Goal: Task Accomplishment & Management: Manage account settings

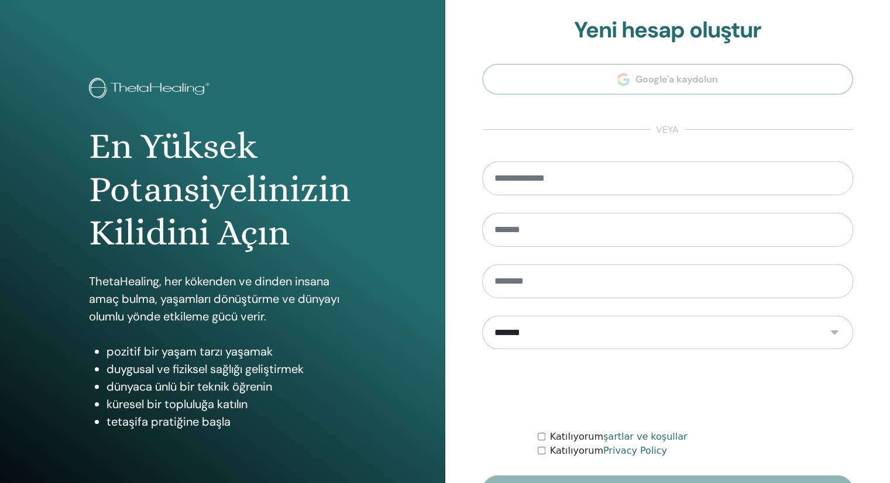
scroll to position [78, 0]
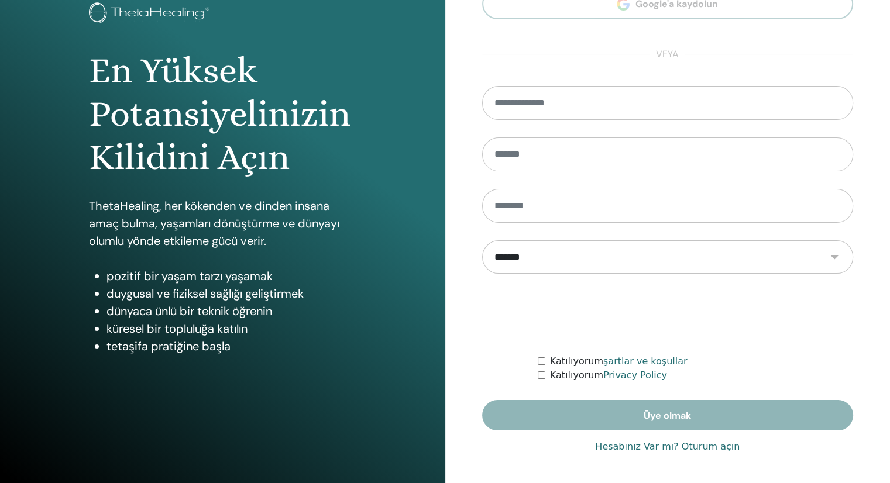
type input "**********"
click at [712, 448] on link "Hesabınız Var mı? Oturum açın" at bounding box center [667, 447] width 145 height 14
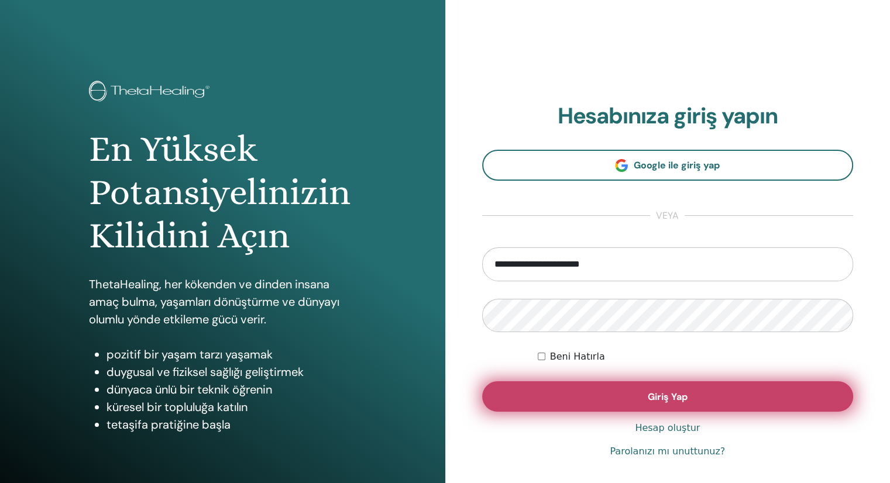
click at [649, 394] on span "Giriş Yap" at bounding box center [668, 397] width 40 height 12
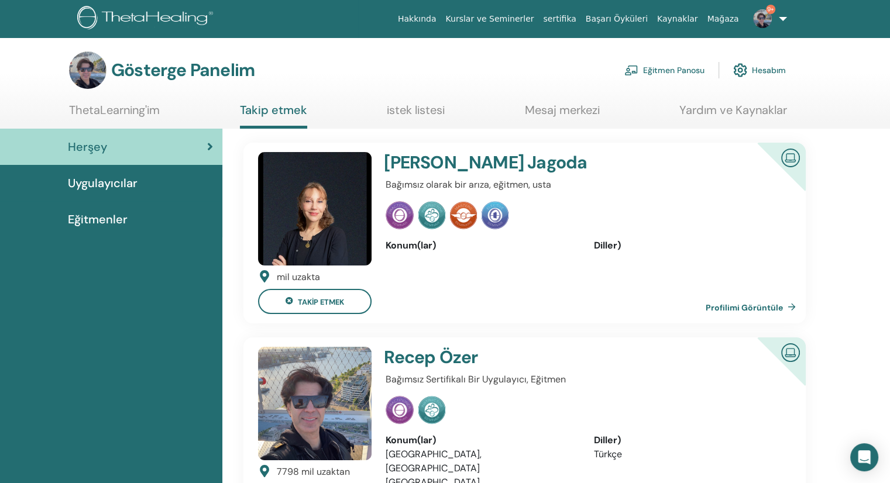
click at [118, 181] on font "Uygulayıcılar" at bounding box center [103, 183] width 70 height 15
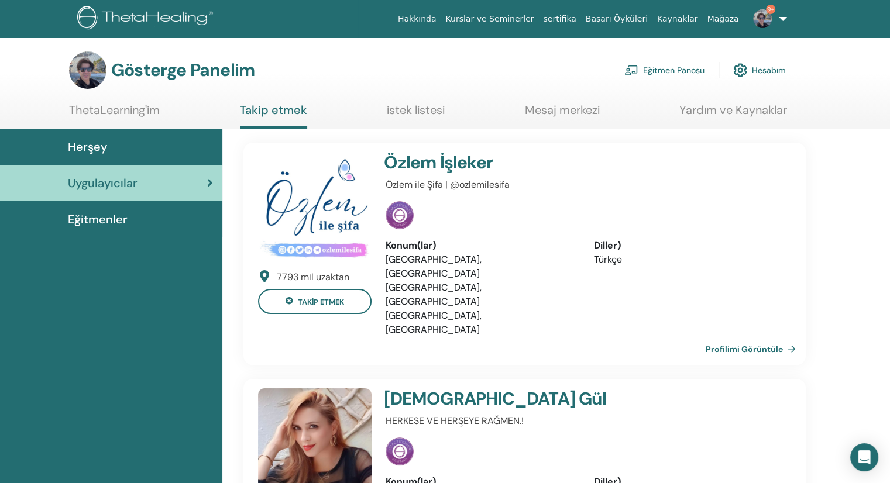
click at [670, 68] on font "Eğitmen Panosu" at bounding box center [673, 71] width 61 height 11
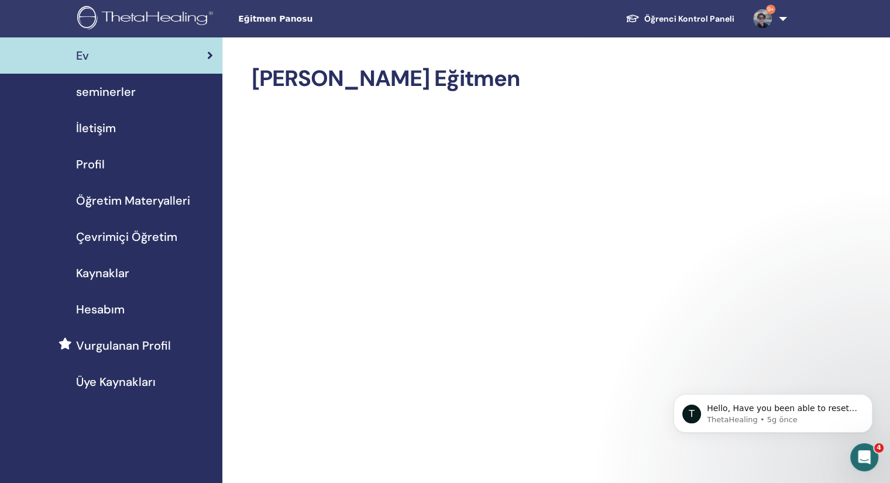
click at [147, 202] on span "Öğretim Materyalleri" at bounding box center [133, 201] width 114 height 18
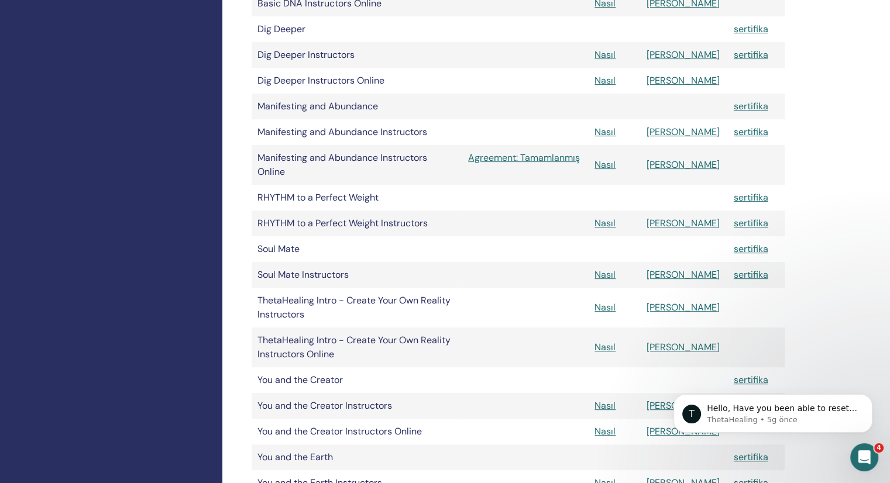
scroll to position [410, 0]
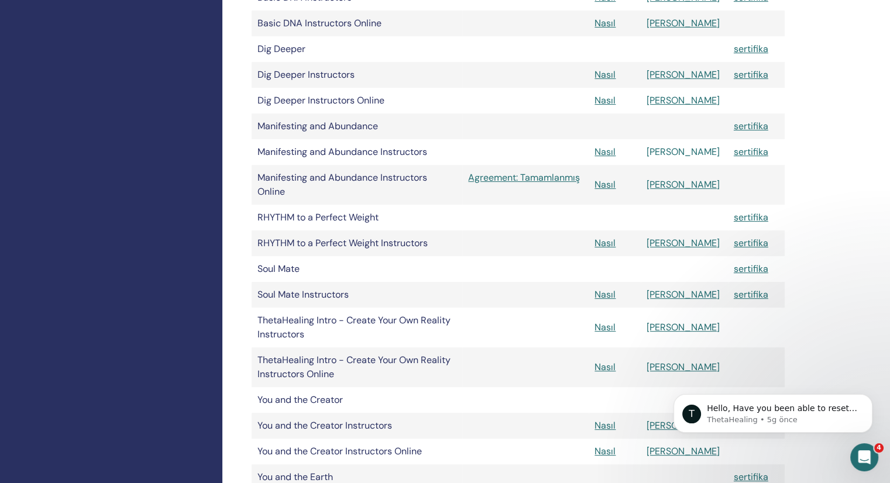
click at [686, 156] on link "Manuel" at bounding box center [682, 152] width 73 height 12
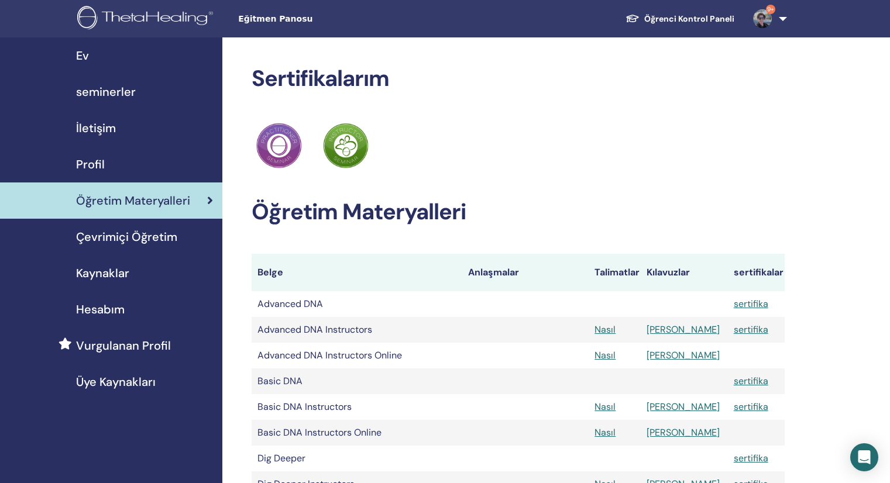
scroll to position [410, 0]
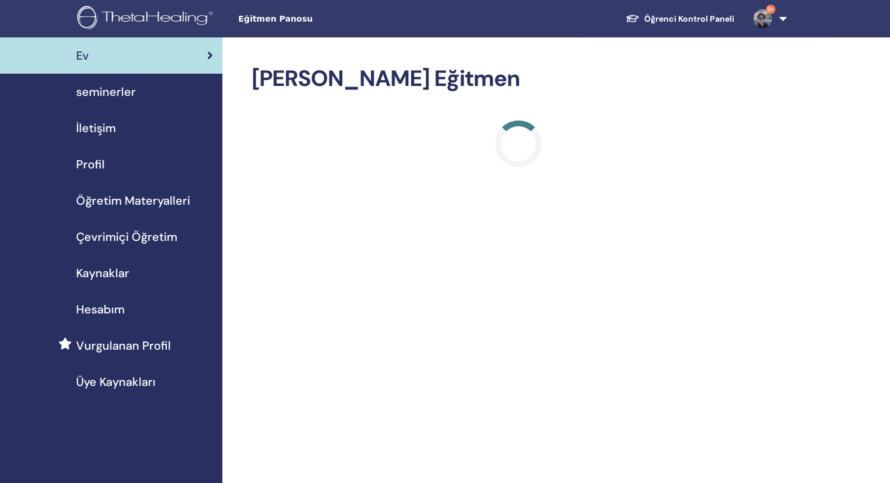
click at [703, 23] on link "Öğrenci Kontrol Paneli" at bounding box center [680, 19] width 128 height 22
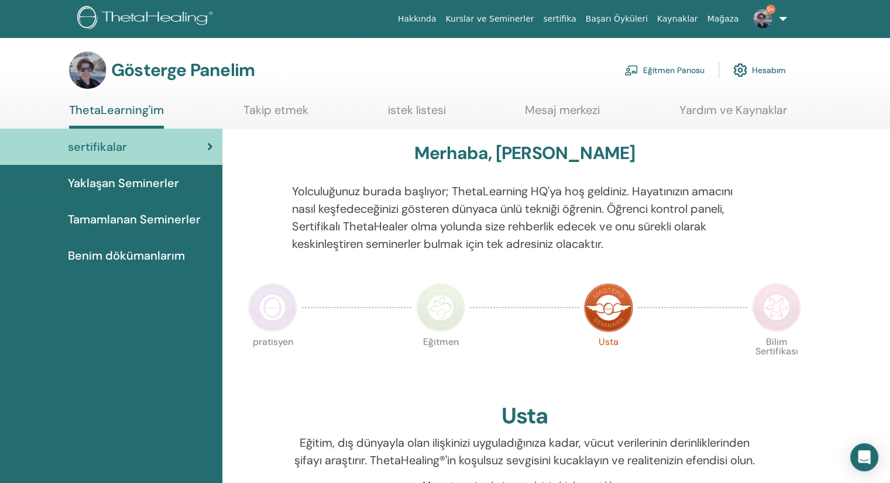
click at [648, 66] on font "Eğitmen Panosu" at bounding box center [673, 71] width 61 height 11
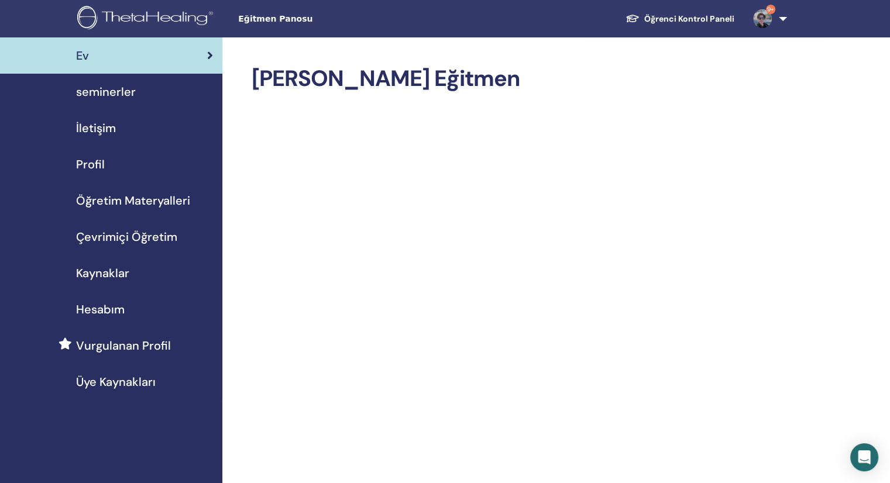
click at [94, 90] on span "seminerler" at bounding box center [106, 92] width 60 height 18
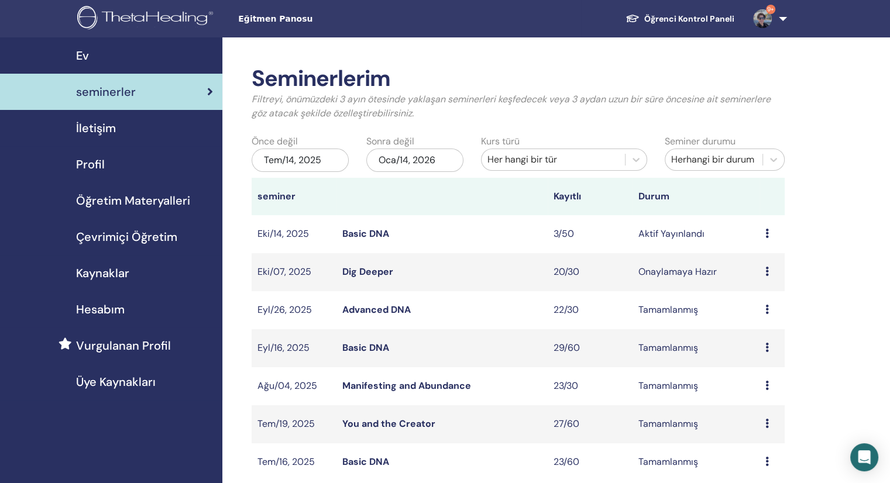
click at [374, 238] on link "Basic DNA" at bounding box center [365, 234] width 47 height 12
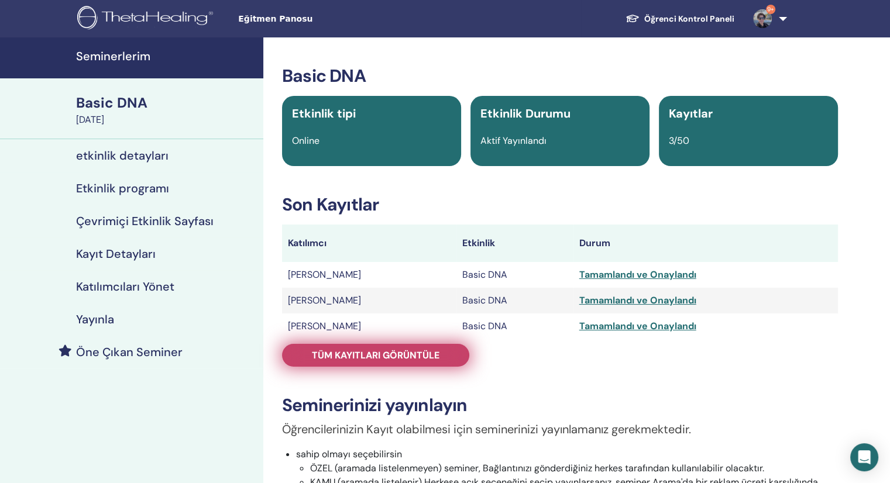
click at [384, 349] on link "Tüm kayıtları görüntüle" at bounding box center [375, 355] width 187 height 23
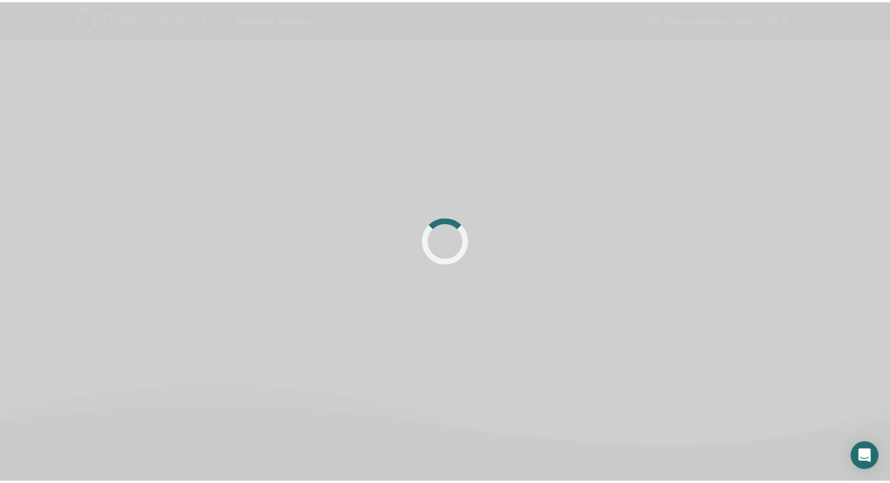
scroll to position [117, 0]
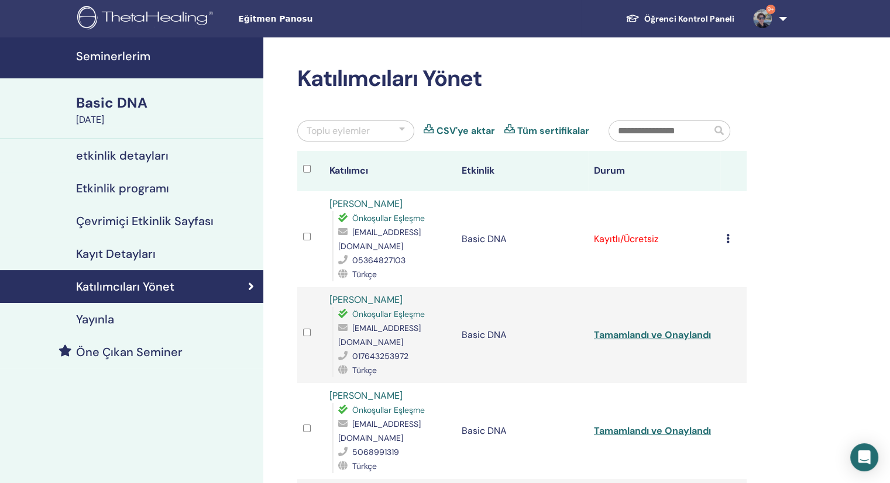
click at [728, 242] on icon at bounding box center [728, 238] width 4 height 9
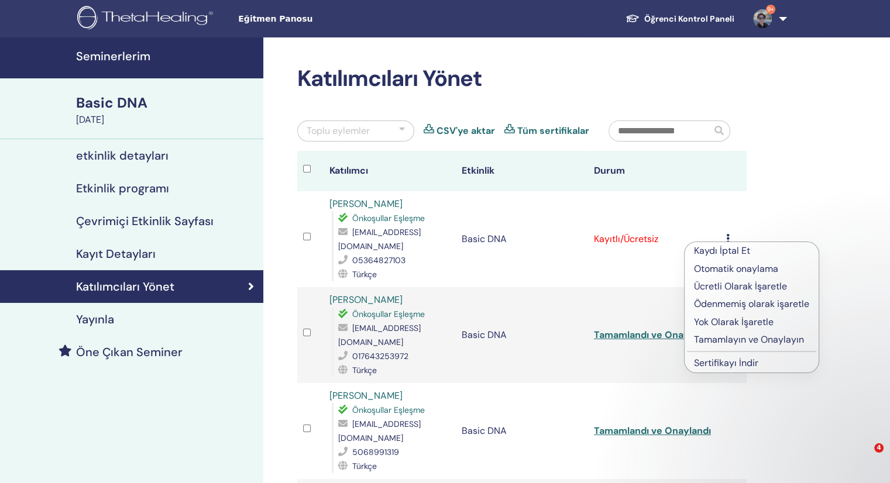
click at [742, 342] on p "Tamamlayın ve Onaylayın" at bounding box center [751, 340] width 115 height 14
